Goal: Task Accomplishment & Management: Use online tool/utility

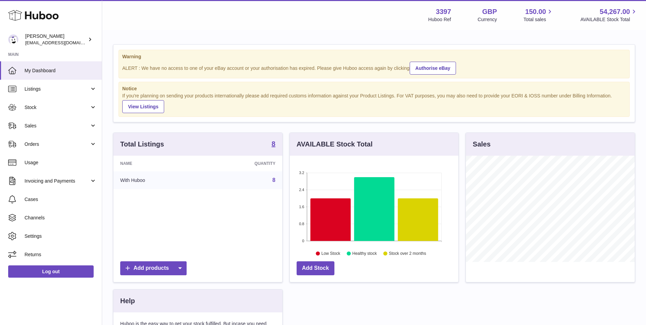
scroll to position [106, 169]
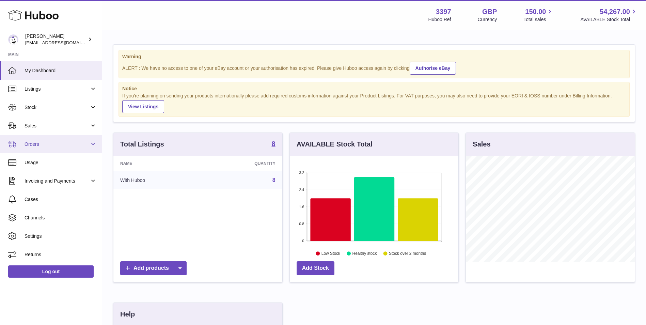
click at [46, 146] on span "Orders" at bounding box center [57, 144] width 65 height 6
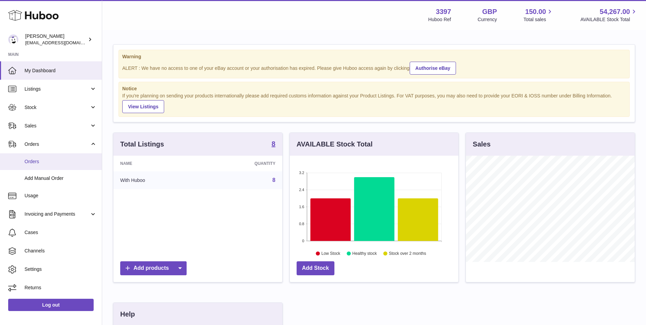
click at [41, 166] on link "Orders" at bounding box center [51, 161] width 102 height 17
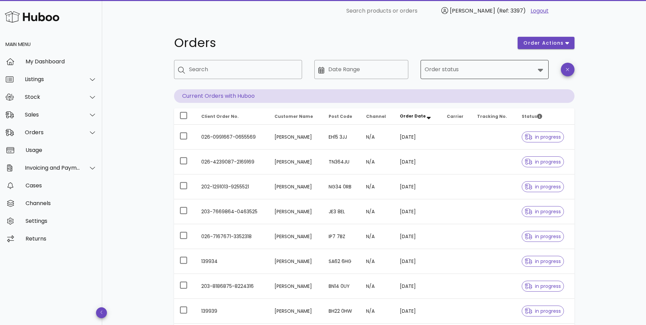
click at [463, 72] on input "Order status" at bounding box center [480, 69] width 110 height 11
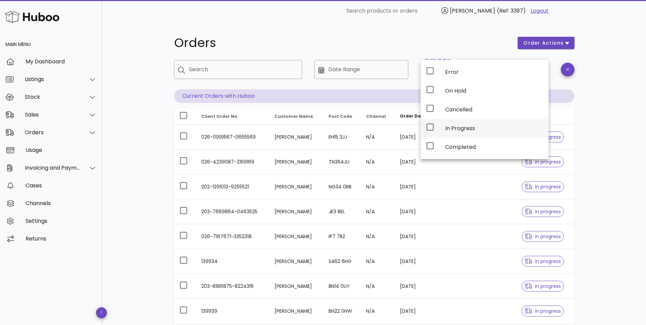
click at [455, 126] on div "In Progress" at bounding box center [494, 128] width 98 height 6
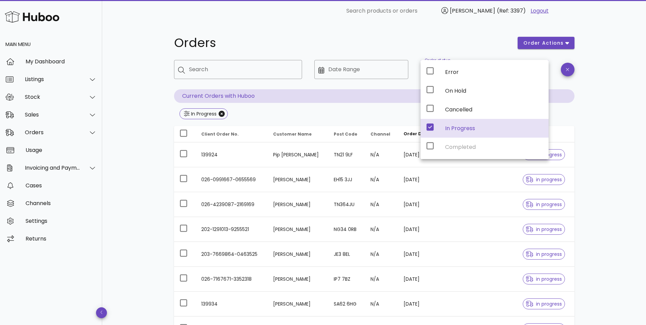
click at [138, 166] on div "Orders order actions ​ Search ​ Date Range ​ Order status In Progress Current O…" at bounding box center [374, 244] width 544 height 444
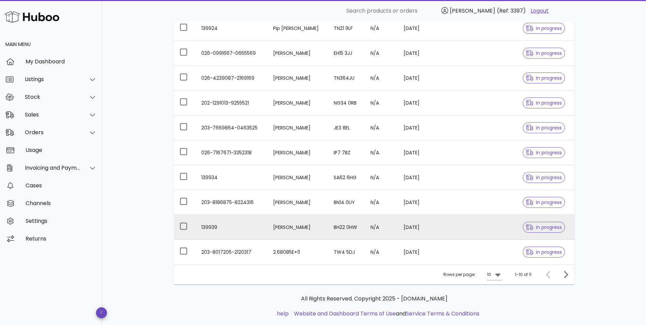
scroll to position [141, 0]
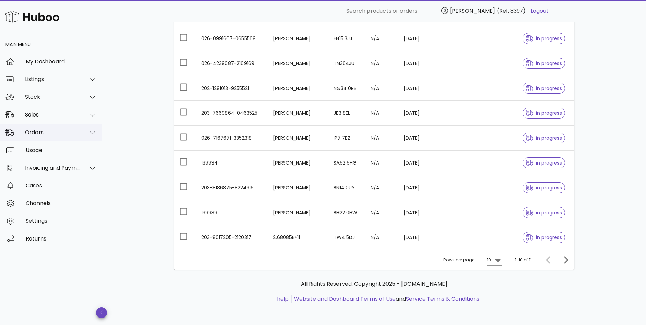
click at [51, 137] on div "Orders" at bounding box center [51, 133] width 102 height 18
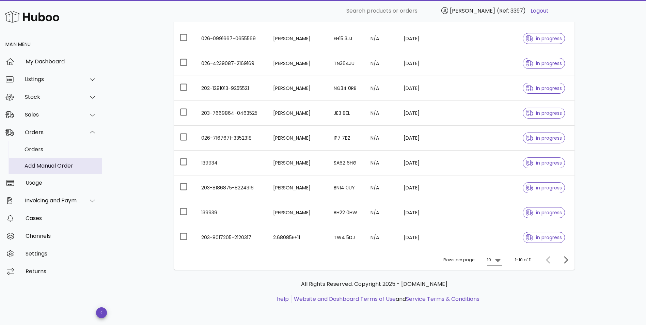
drag, startPoint x: 45, startPoint y: 165, endPoint x: 49, endPoint y: 167, distance: 4.3
click at [45, 166] on div "Add Manual Order" at bounding box center [61, 165] width 72 height 6
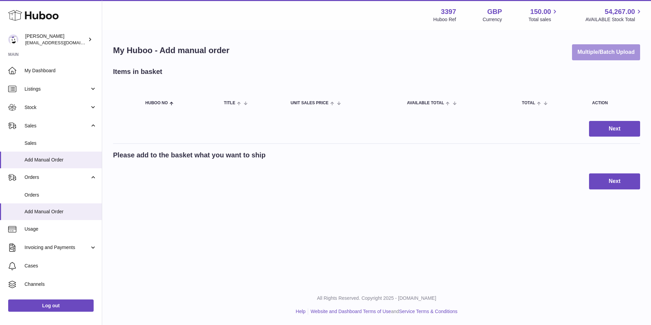
click at [606, 51] on button "Multiple/Batch Upload" at bounding box center [606, 52] width 68 height 16
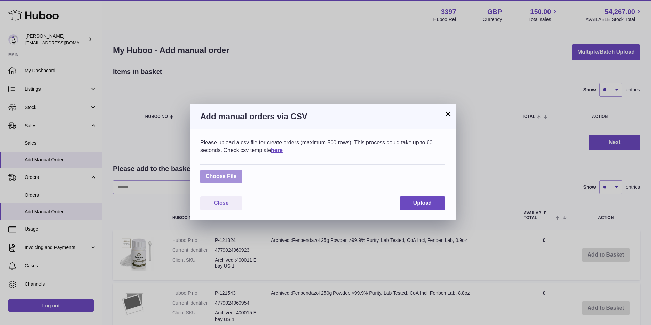
click at [226, 178] on label at bounding box center [221, 177] width 42 height 14
click at [237, 173] on input "file" at bounding box center [237, 173] width 0 height 0
type input "**********"
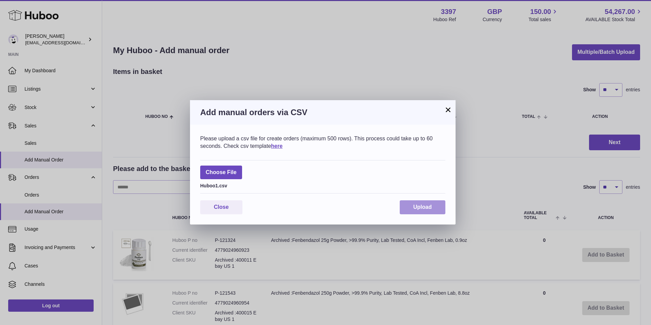
click at [422, 207] on span "Upload" at bounding box center [423, 207] width 18 height 6
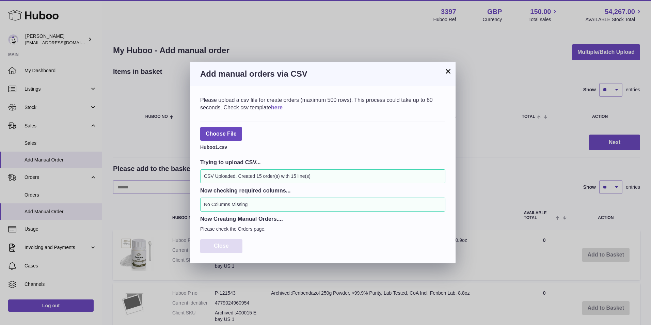
click at [223, 245] on span "Close" at bounding box center [221, 246] width 15 height 6
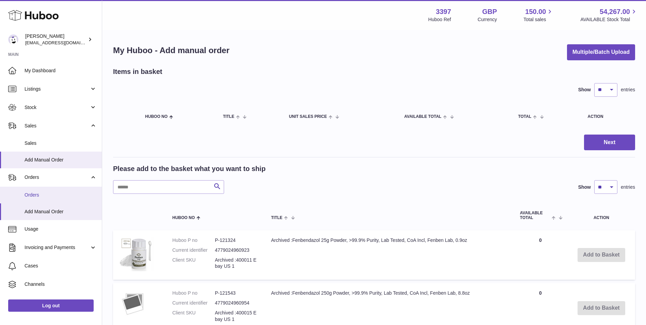
click at [62, 193] on span "Orders" at bounding box center [61, 195] width 72 height 6
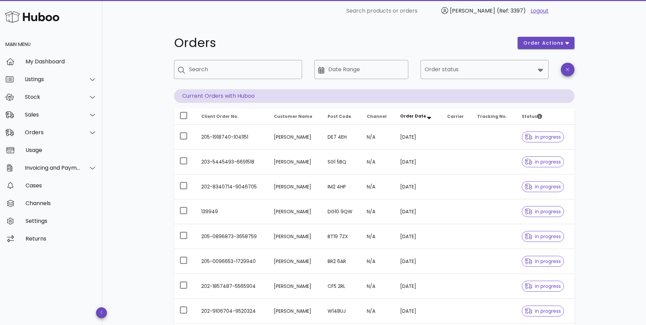
click at [147, 219] on div "Orders order actions ​ Search ​ Date Range ​ Order status Current Orders with H…" at bounding box center [374, 235] width 544 height 426
click at [490, 66] on input "Order status" at bounding box center [480, 69] width 110 height 11
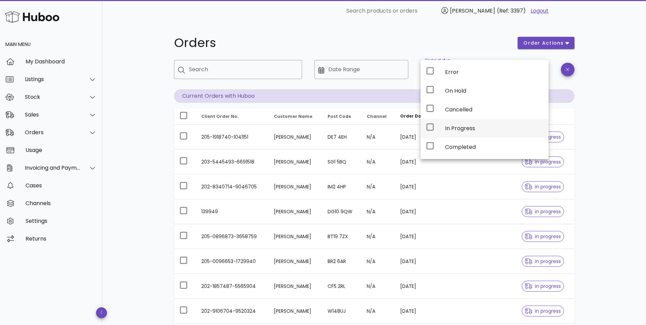
click at [467, 126] on div "In Progress" at bounding box center [494, 128] width 98 height 6
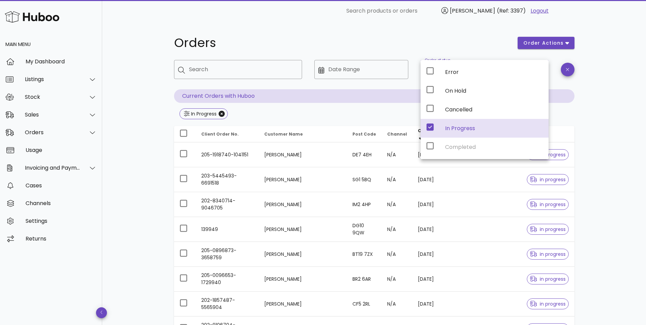
click at [605, 216] on div "Orders order actions ​ Search ​ Date Range ​ Order status In Progress Current O…" at bounding box center [374, 244] width 544 height 444
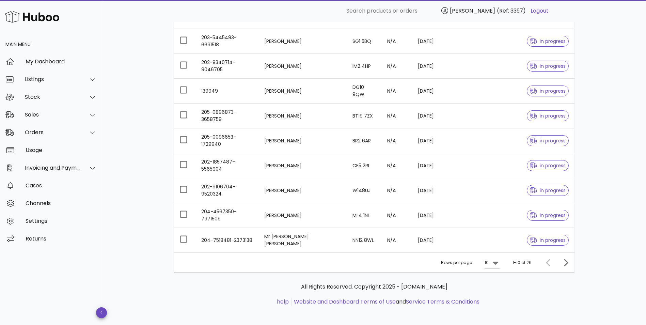
scroll to position [141, 0]
